Goal: Transaction & Acquisition: Book appointment/travel/reservation

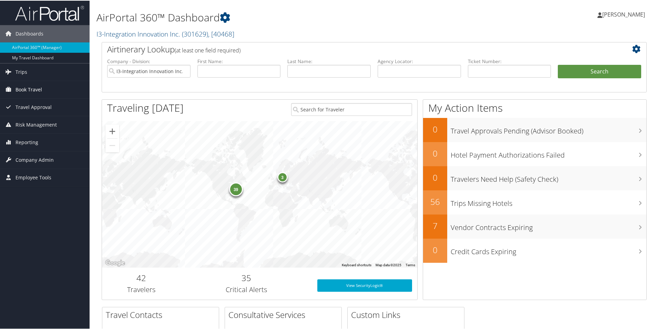
click at [23, 89] on span "Book Travel" at bounding box center [29, 88] width 27 height 17
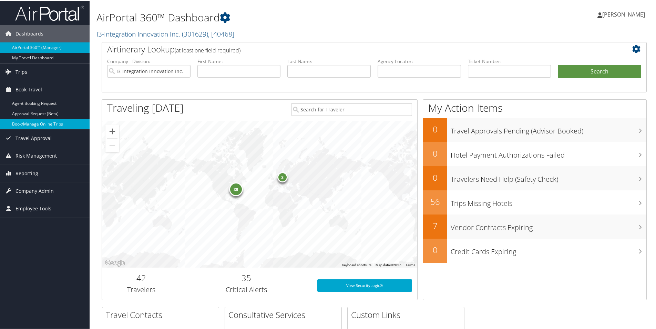
click at [41, 124] on link "Book/Manage Online Trips" at bounding box center [45, 123] width 90 height 10
